Goal: Book appointment/travel/reservation

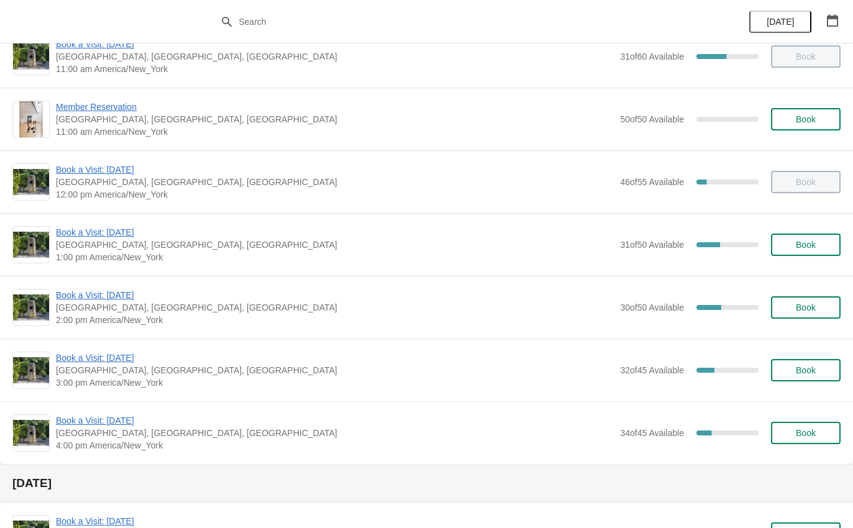
scroll to position [87, 0]
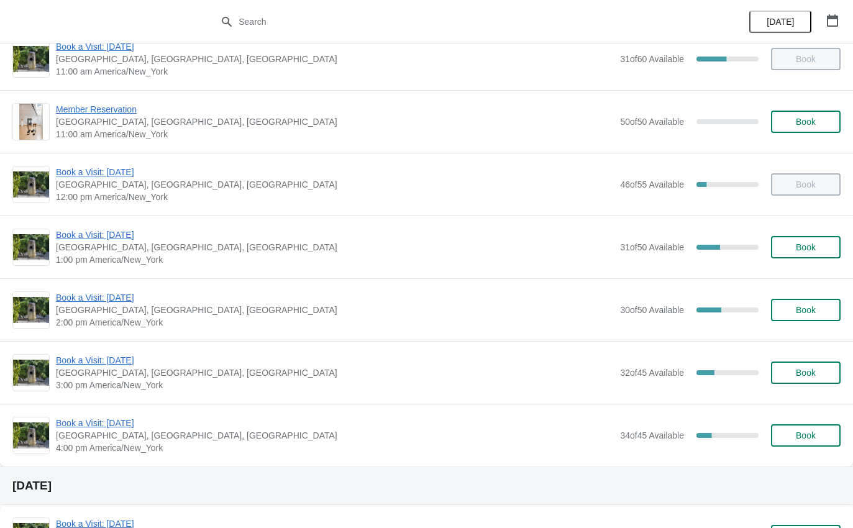
click at [112, 297] on span "Book a Visit: [DATE]" at bounding box center [335, 297] width 558 height 12
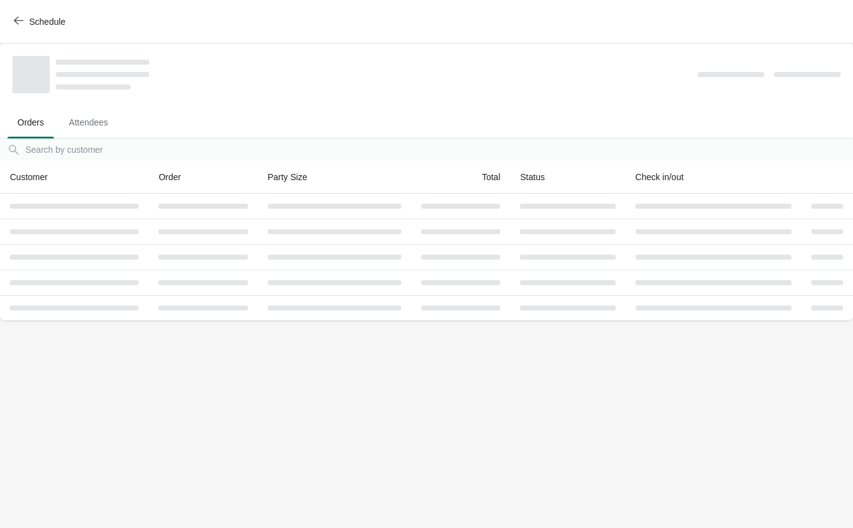
scroll to position [0, 0]
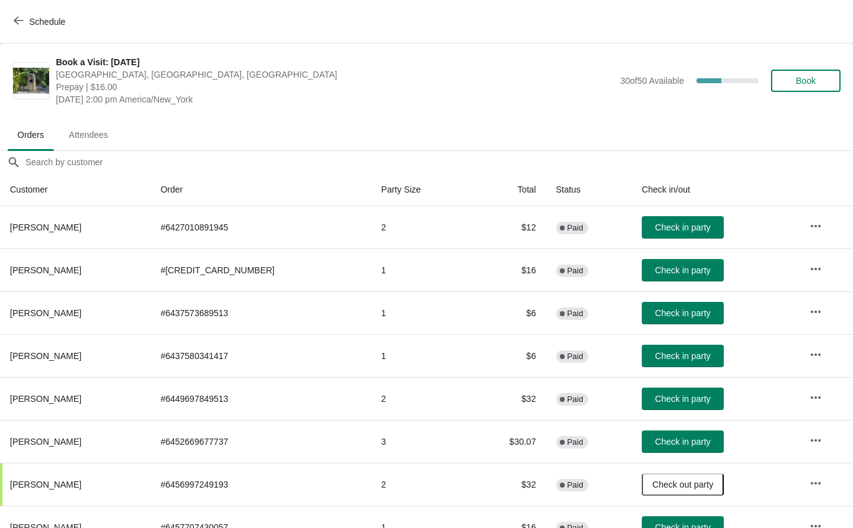
click at [674, 404] on button "Check in party" at bounding box center [682, 398] width 82 height 22
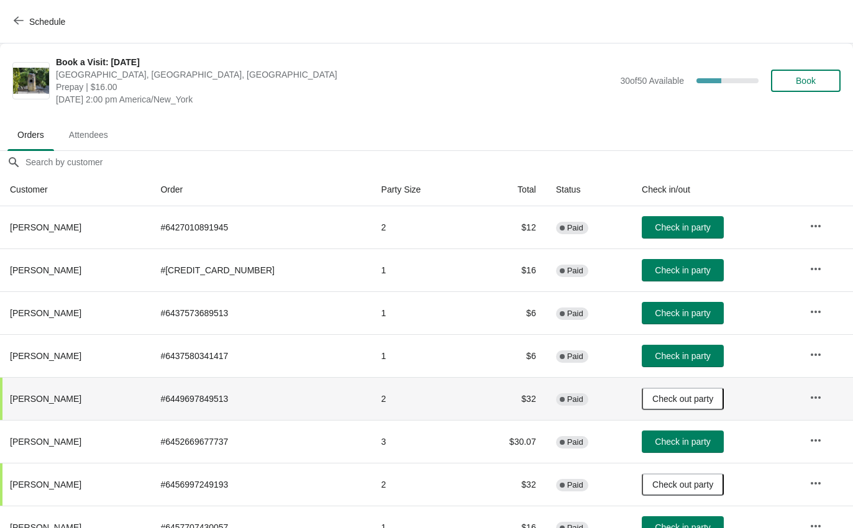
click at [21, 11] on button "Schedule" at bounding box center [40, 22] width 69 height 22
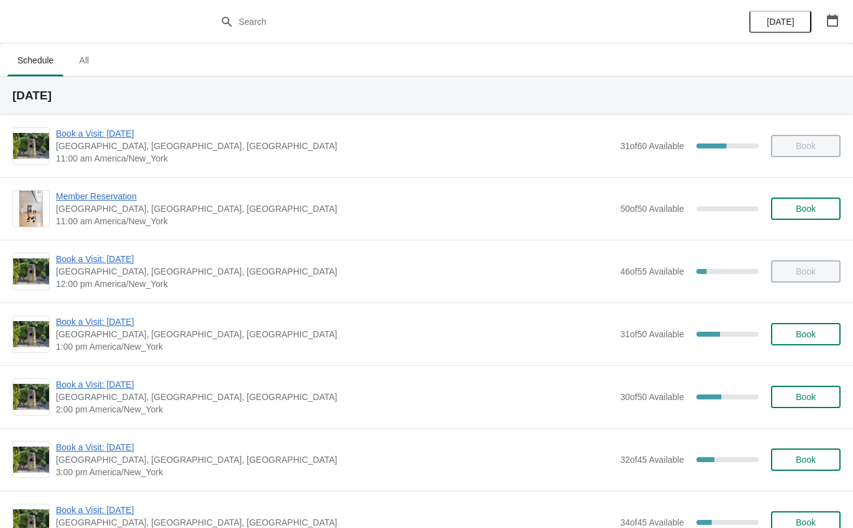
click at [109, 371] on div "Book a Visit: August 2025 The Noguchi Museum, 33rd Road, Queens, NY, USA 2:00 p…" at bounding box center [426, 396] width 853 height 63
click at [119, 382] on span "Book a Visit: [DATE]" at bounding box center [335, 384] width 558 height 12
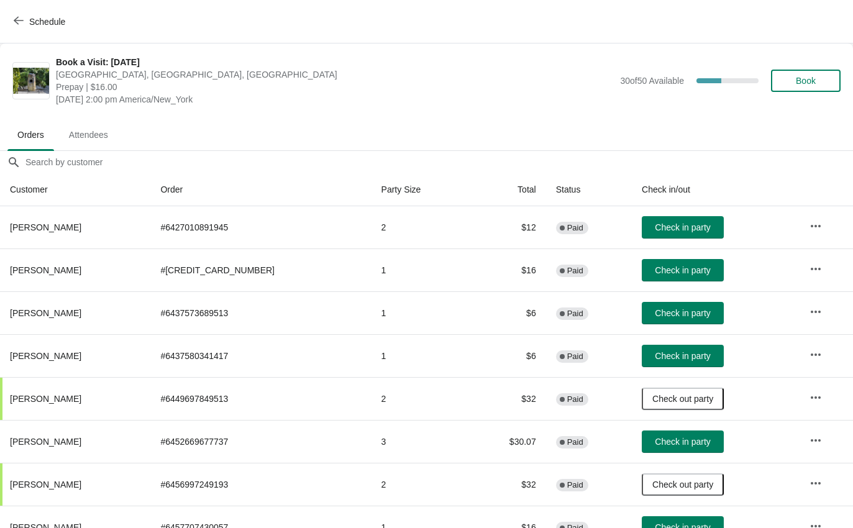
click at [27, 26] on span "Schedule" at bounding box center [40, 22] width 49 height 12
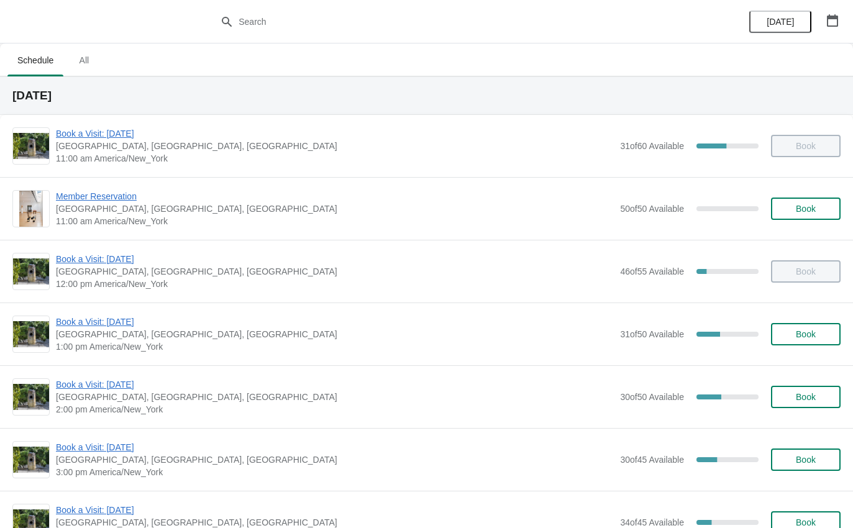
click at [114, 318] on span "Book a Visit: [DATE]" at bounding box center [335, 321] width 558 height 12
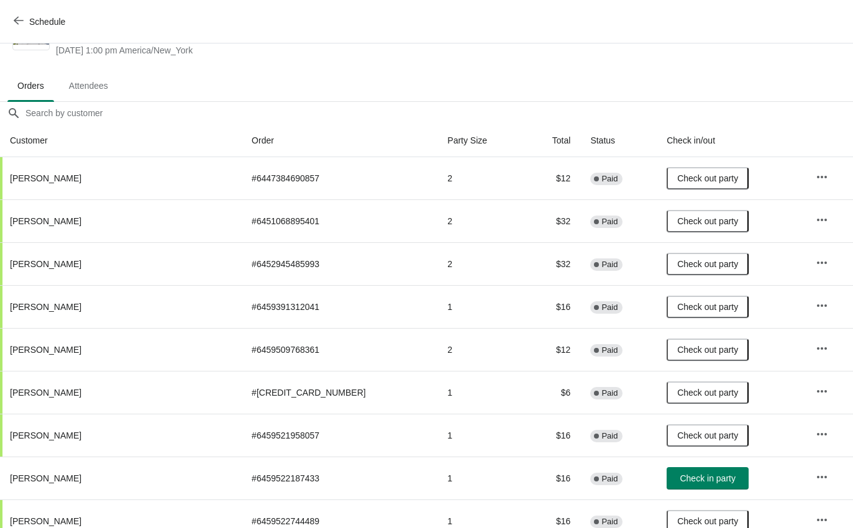
scroll to position [48, 0]
click at [18, 19] on icon "button" at bounding box center [19, 21] width 10 height 10
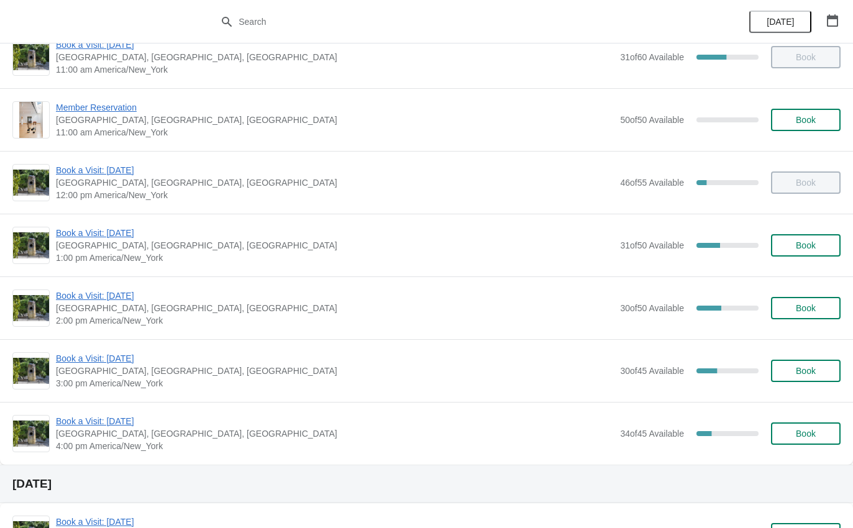
scroll to position [92, 0]
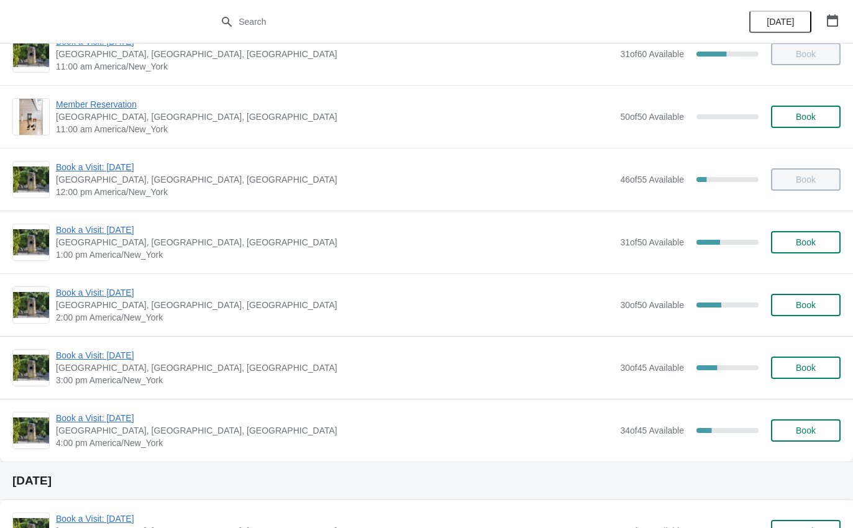
click at [121, 350] on span "Book a Visit: [DATE]" at bounding box center [335, 355] width 558 height 12
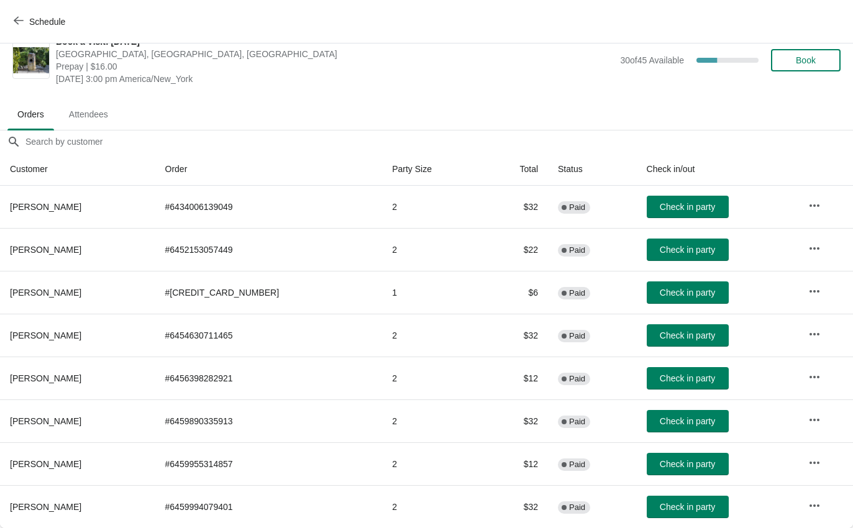
scroll to position [20, 0]
click at [26, 26] on span "Schedule" at bounding box center [40, 22] width 49 height 12
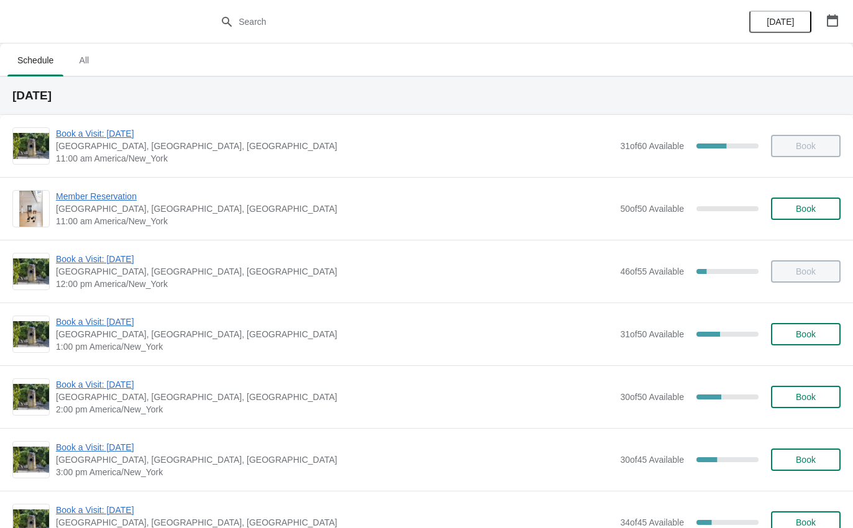
click at [114, 250] on div "Book a Visit: August 2025 The Noguchi Museum, 33rd Road, Queens, NY, USA 12:00 …" at bounding box center [426, 271] width 853 height 63
click at [119, 261] on span "Book a Visit: [DATE]" at bounding box center [335, 259] width 558 height 12
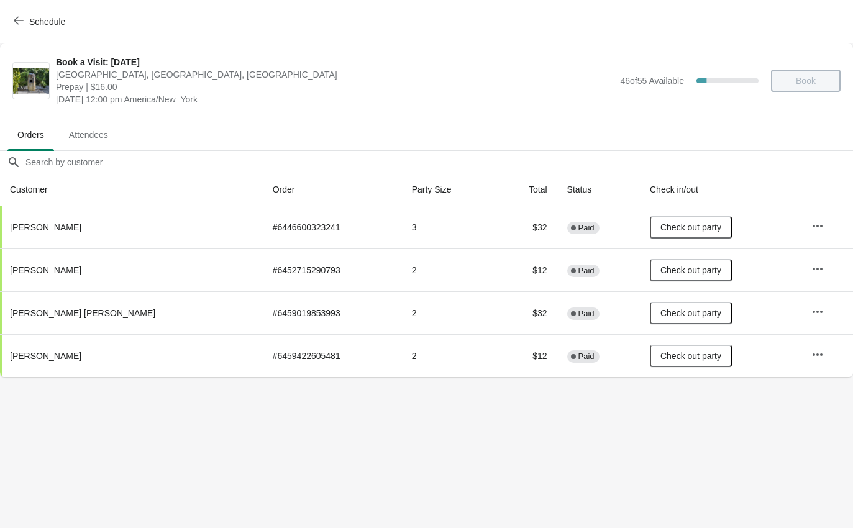
click at [21, 20] on icon "button" at bounding box center [19, 21] width 10 height 8
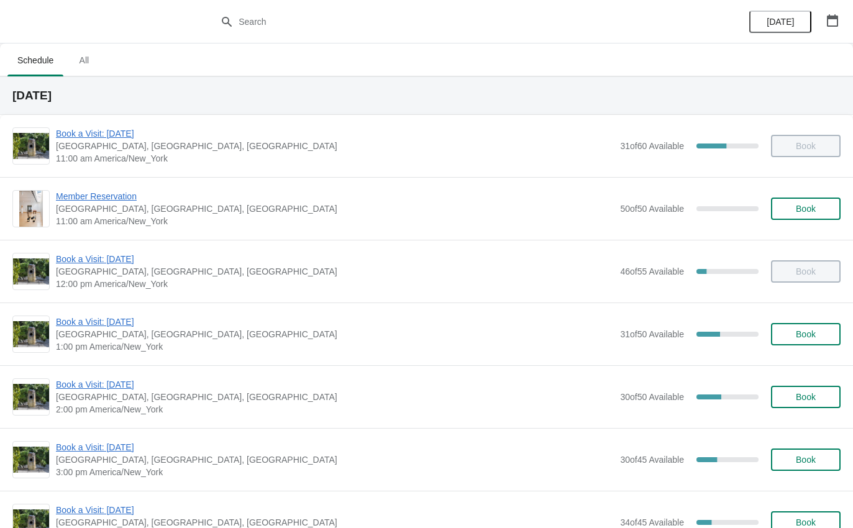
click at [135, 128] on span "Book a Visit: [DATE]" at bounding box center [335, 133] width 558 height 12
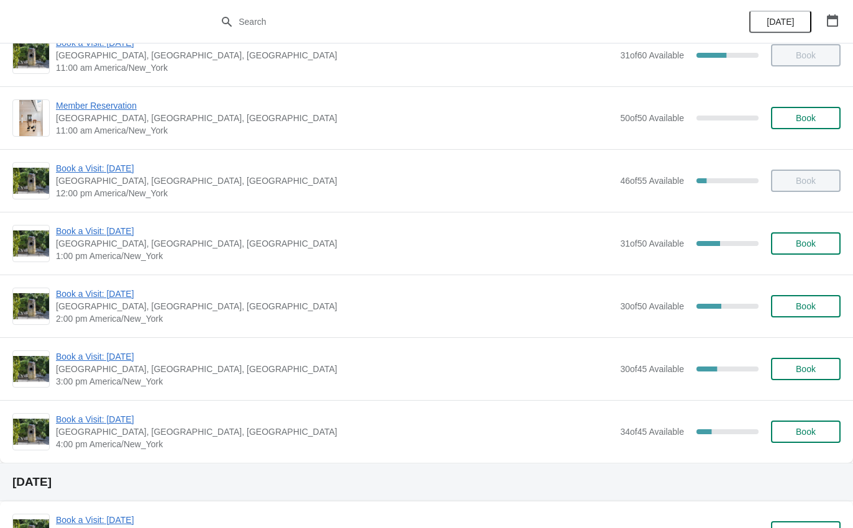
scroll to position [173, 0]
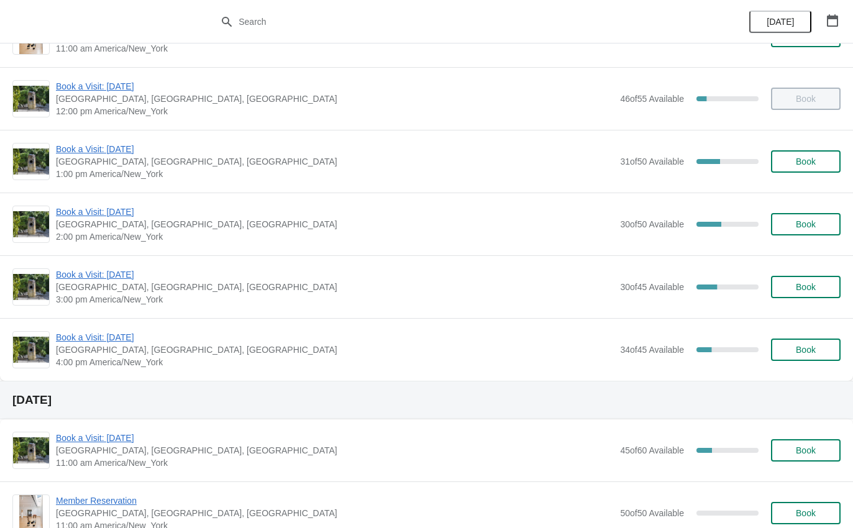
click at [110, 217] on span "Book a Visit: [DATE]" at bounding box center [335, 212] width 558 height 12
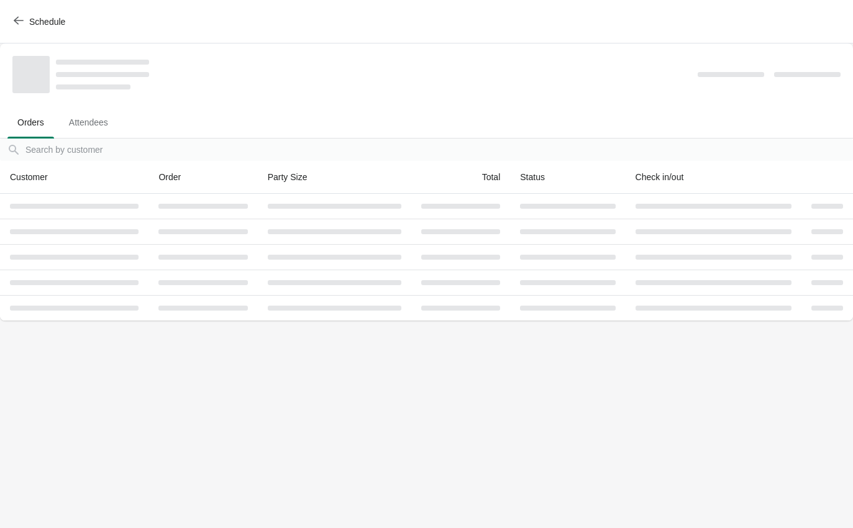
scroll to position [0, 0]
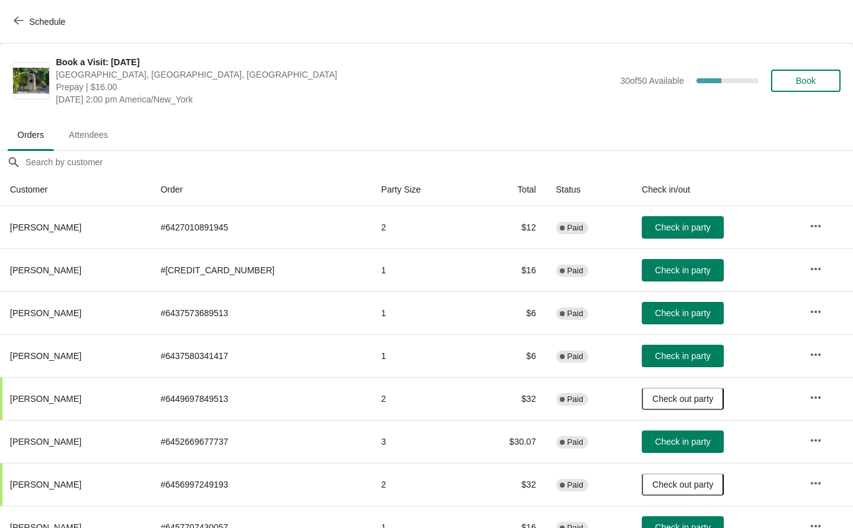
click at [679, 220] on button "Check in party" at bounding box center [682, 227] width 82 height 22
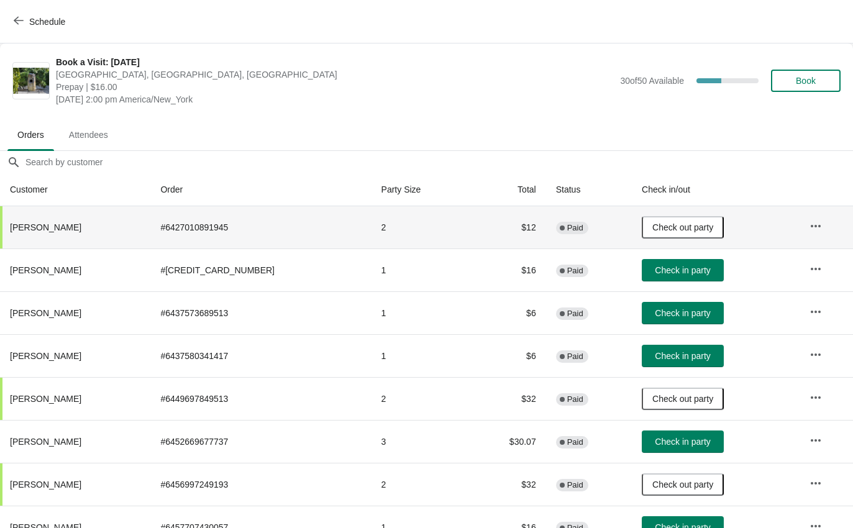
click at [30, 23] on span "Schedule" at bounding box center [47, 22] width 36 height 10
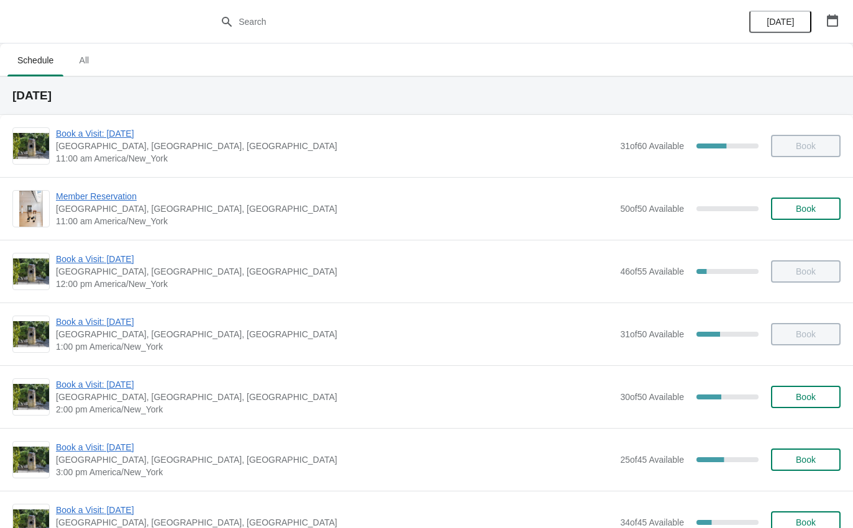
click at [112, 381] on span "Book a Visit: [DATE]" at bounding box center [335, 384] width 558 height 12
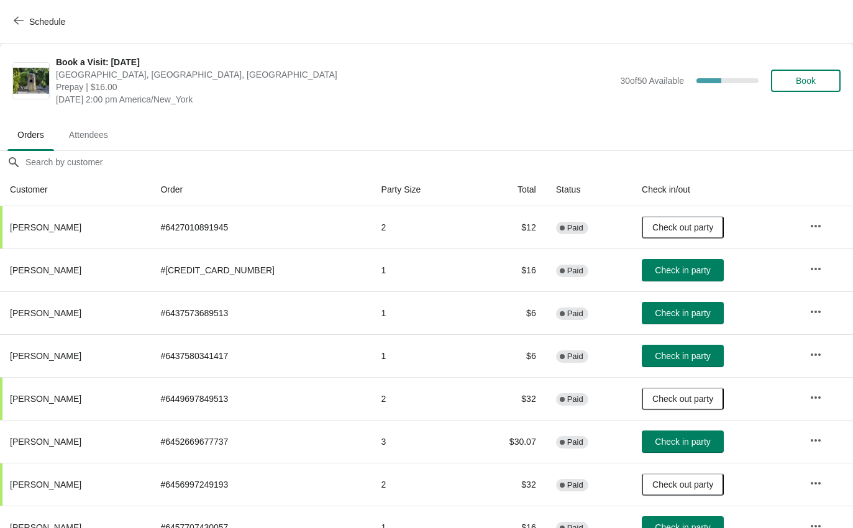
click at [686, 269] on span "Check in party" at bounding box center [681, 270] width 55 height 10
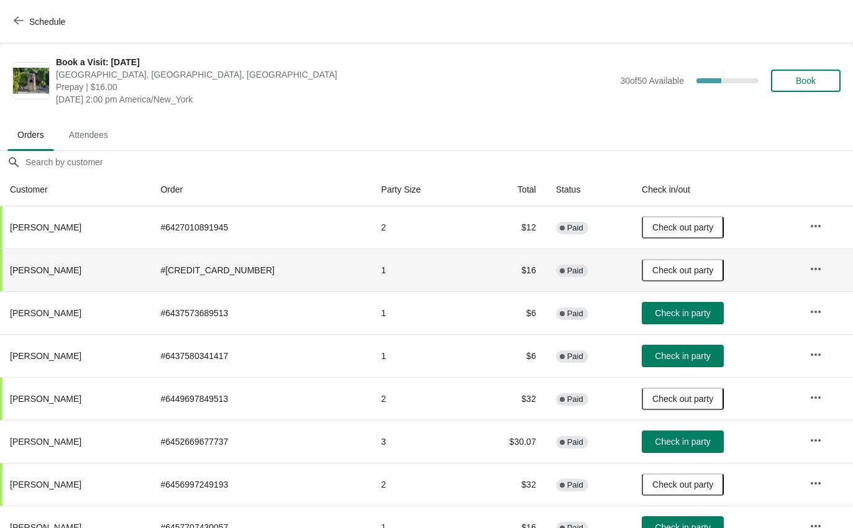
click at [22, 22] on icon "button" at bounding box center [19, 21] width 10 height 10
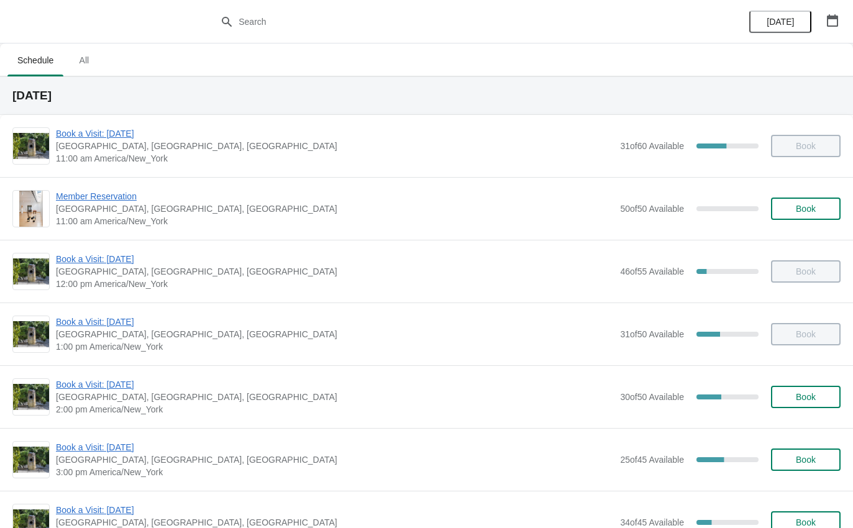
click at [119, 376] on div "Book a Visit: August 2025 The Noguchi Museum, 33rd Road, Queens, NY, USA 2:00 p…" at bounding box center [426, 396] width 853 height 63
click at [124, 386] on span "Book a Visit: [DATE]" at bounding box center [335, 384] width 558 height 12
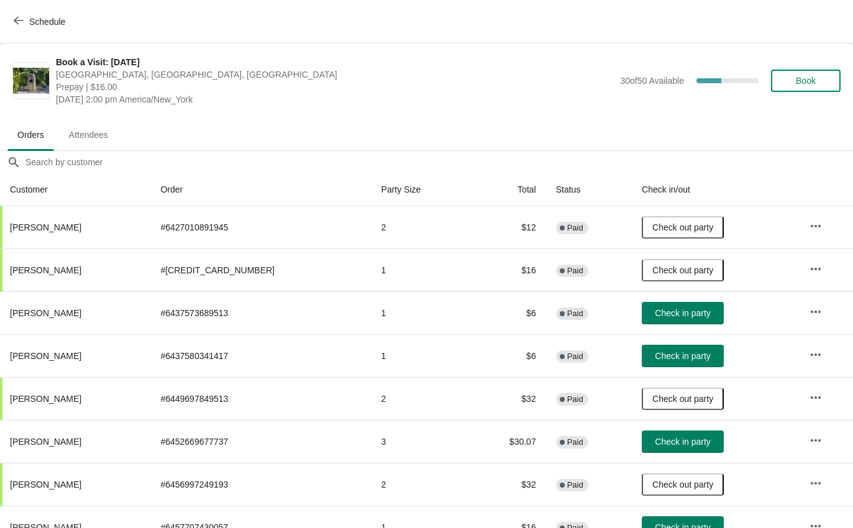
click at [679, 359] on span "Check in party" at bounding box center [681, 356] width 55 height 10
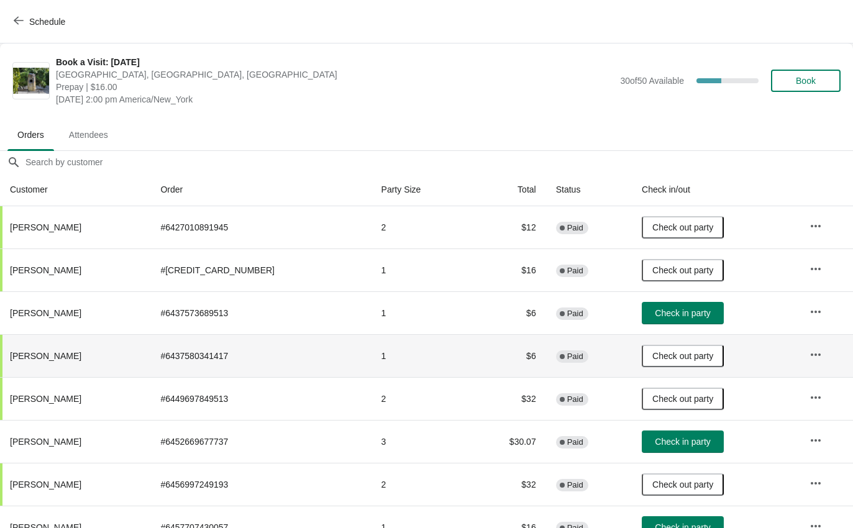
click at [22, 28] on button "Schedule" at bounding box center [40, 22] width 69 height 22
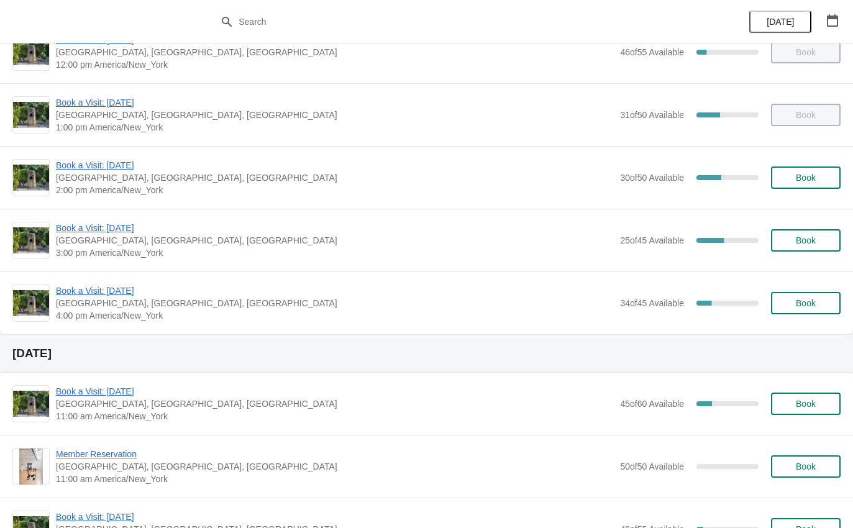
scroll to position [219, 0]
click at [138, 165] on span "Book a Visit: [DATE]" at bounding box center [335, 166] width 558 height 12
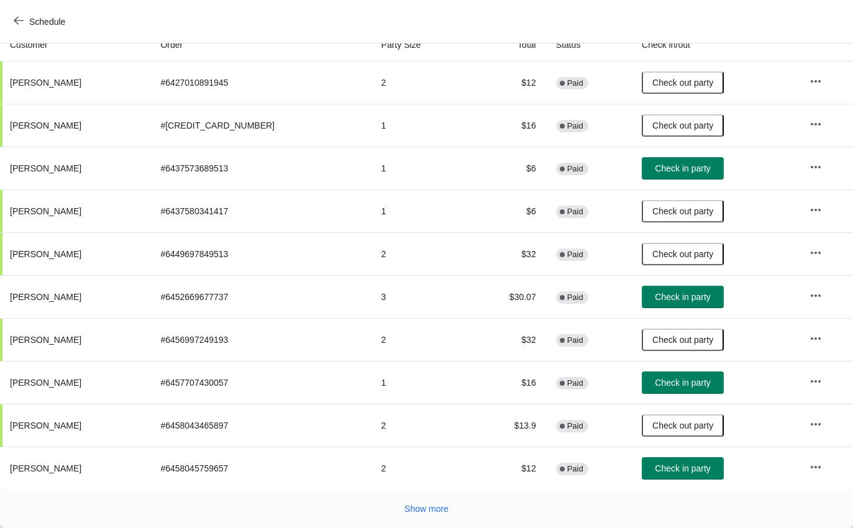
scroll to position [145, 0]
click at [681, 474] on button "Check in party" at bounding box center [682, 468] width 82 height 22
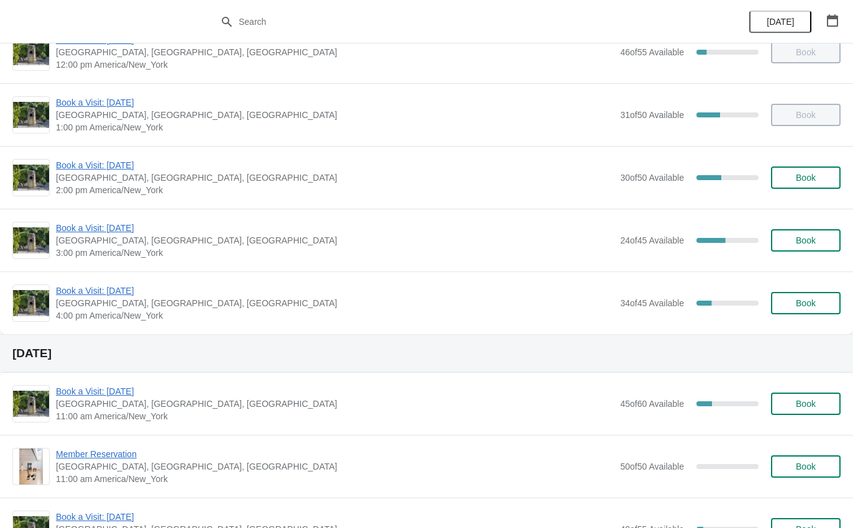
scroll to position [227, 0]
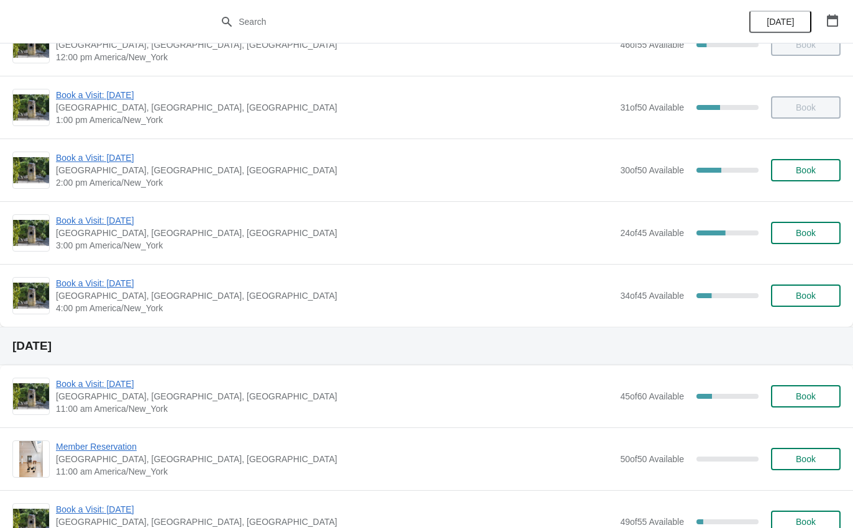
click at [127, 224] on span "Book a Visit: [DATE]" at bounding box center [335, 220] width 558 height 12
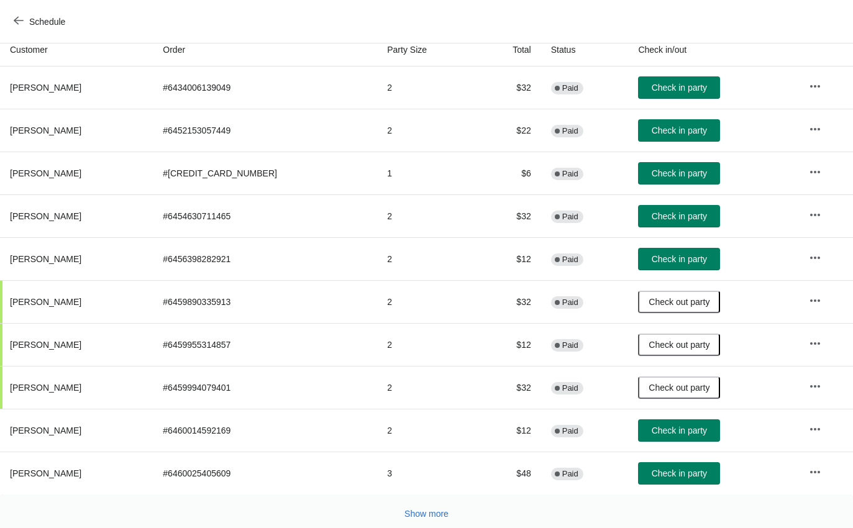
scroll to position [140, 0]
click at [670, 263] on span "Check in party" at bounding box center [678, 259] width 55 height 10
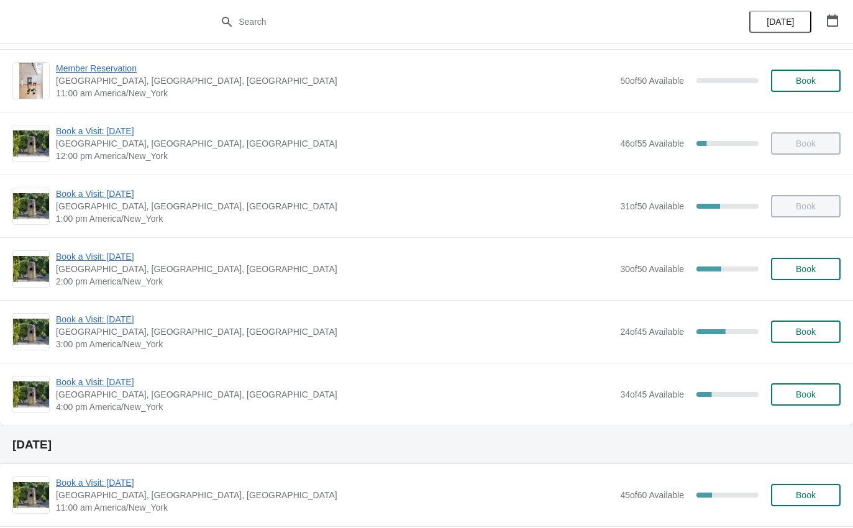
scroll to position [129, 0]
click at [129, 318] on span "Book a Visit: [DATE]" at bounding box center [335, 318] width 558 height 12
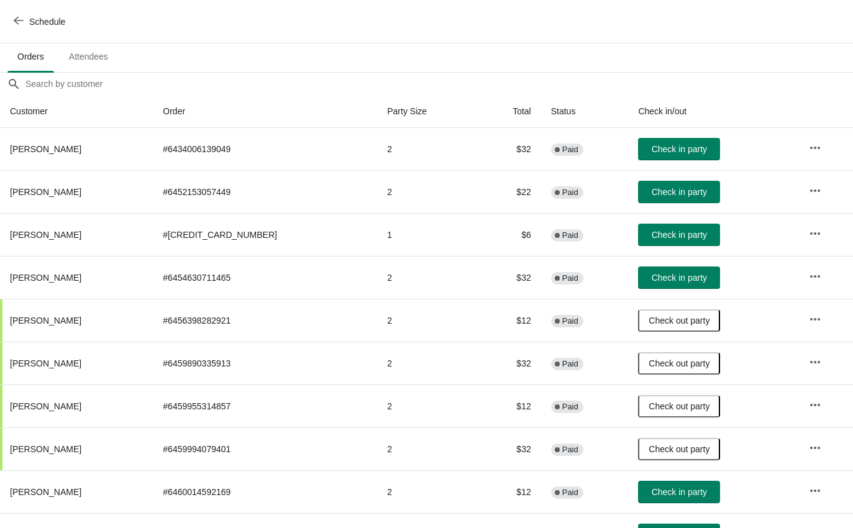
scroll to position [79, 0]
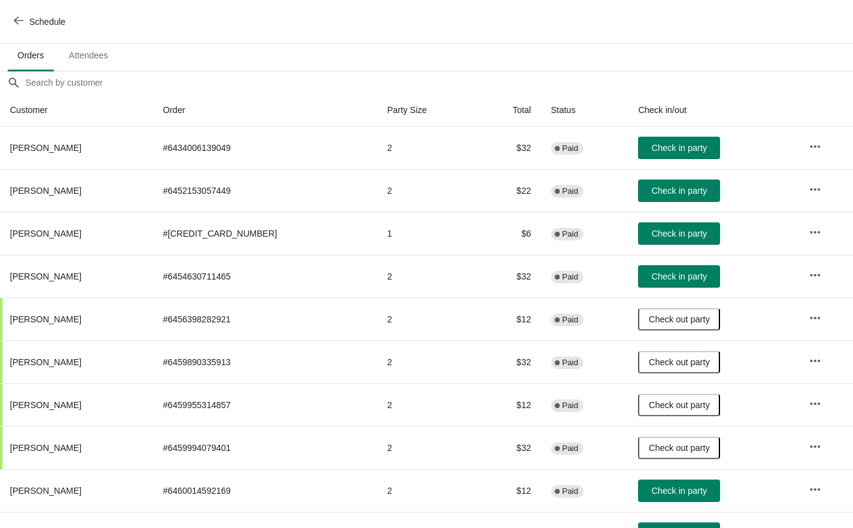
click at [680, 148] on span "Check in party" at bounding box center [678, 148] width 55 height 10
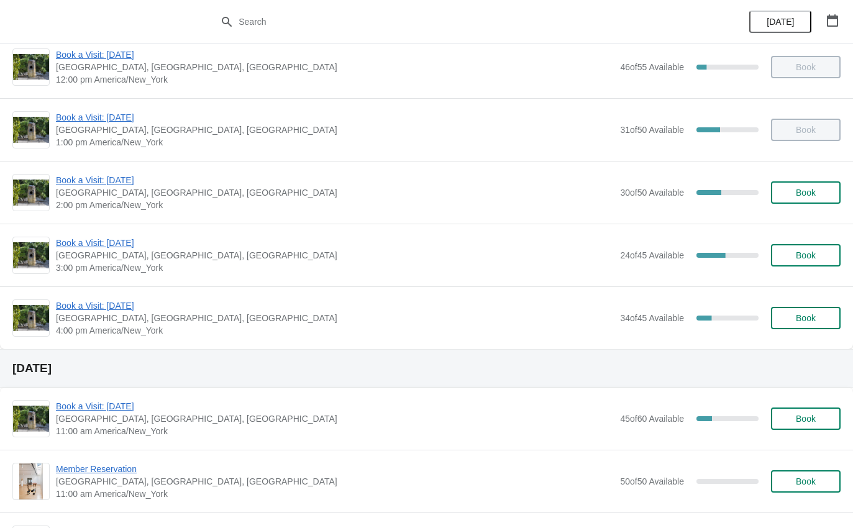
scroll to position [207, 0]
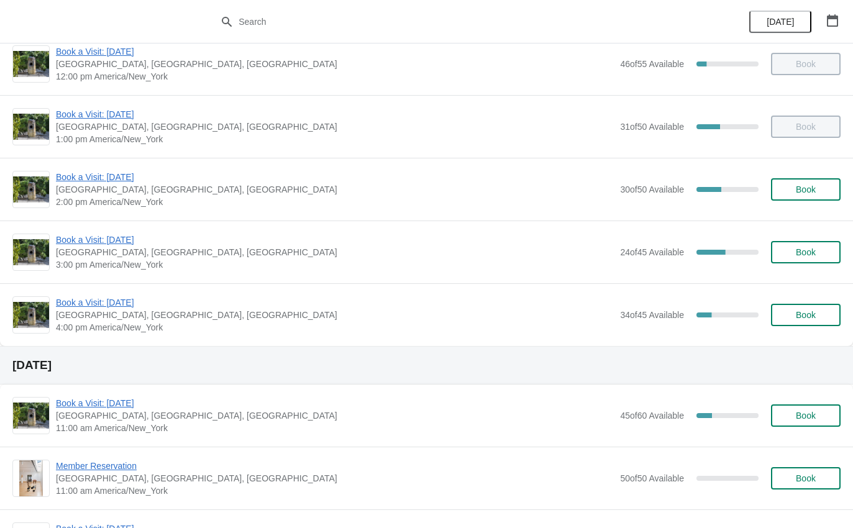
click at [161, 245] on span "Book a Visit: [DATE]" at bounding box center [335, 239] width 558 height 12
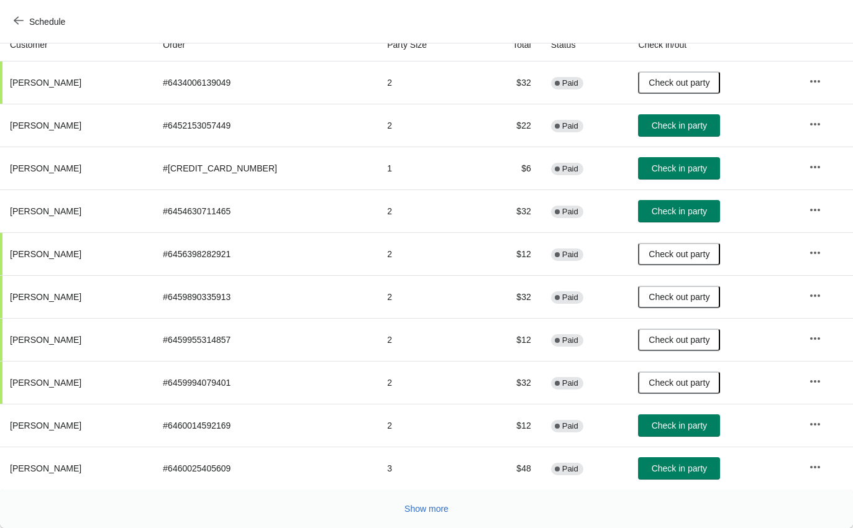
scroll to position [145, 0]
click at [672, 205] on button "Check in party" at bounding box center [679, 211] width 82 height 22
